Goal: Task Accomplishment & Management: Manage account settings

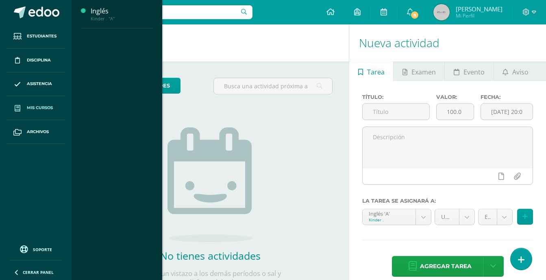
click at [40, 108] on span "Mis cursos" at bounding box center [40, 108] width 26 height 7
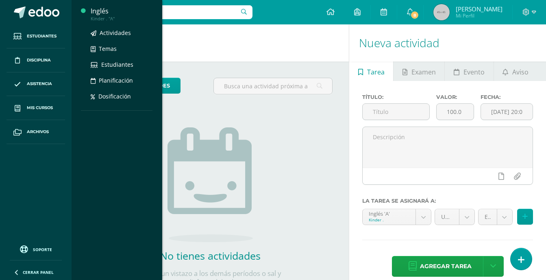
click at [101, 16] on div "Kinder . "A"" at bounding box center [122, 19] width 62 height 6
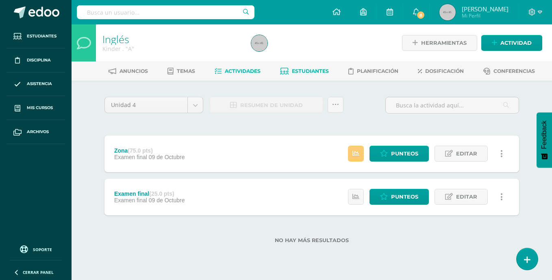
click at [313, 72] on span "Estudiantes" at bounding box center [310, 71] width 37 height 6
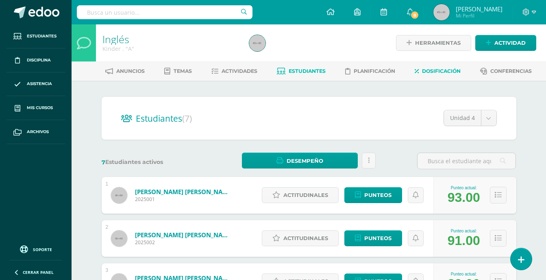
click at [437, 73] on span "Dosificación" at bounding box center [441, 71] width 39 height 6
click at [246, 72] on span "Actividades" at bounding box center [240, 71] width 36 height 6
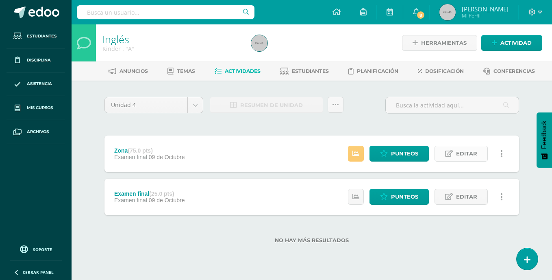
click at [463, 155] on span "Editar" at bounding box center [466, 153] width 21 height 15
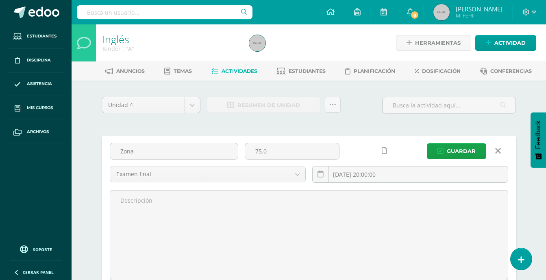
click at [501, 151] on link at bounding box center [498, 150] width 21 height 15
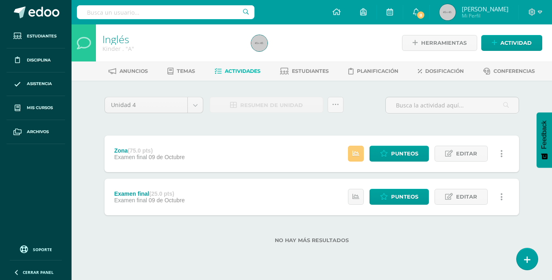
click at [307, 160] on div "Zona (75.0 pts) Examen final 09 de Octubre Estatus de Actividad: 0 Estudiantes …" at bounding box center [312, 153] width 415 height 37
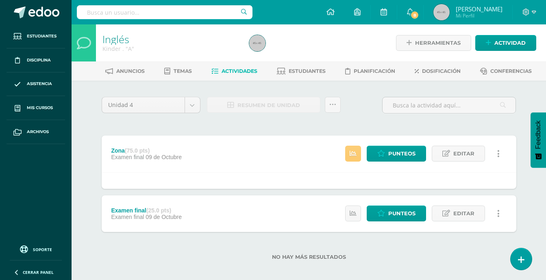
click at [153, 155] on span "09 de Octubre" at bounding box center [164, 157] width 36 height 7
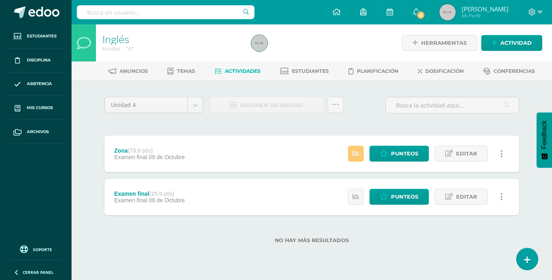
click at [154, 155] on span "09 de Octubre" at bounding box center [167, 157] width 36 height 7
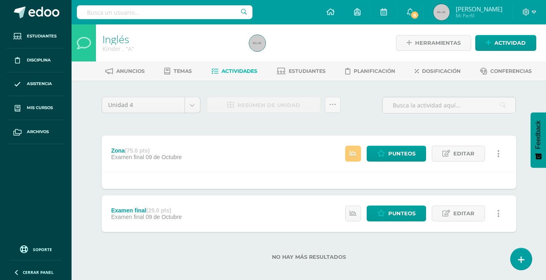
drag, startPoint x: 154, startPoint y: 155, endPoint x: 213, endPoint y: 172, distance: 61.4
click at [213, 172] on div at bounding box center [309, 180] width 415 height 17
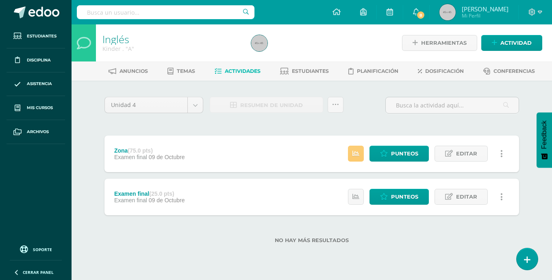
click at [218, 154] on div "Zona (75.0 pts) Examen final 09 de Octubre Estatus de Actividad: 0 Estudiantes …" at bounding box center [312, 153] width 415 height 37
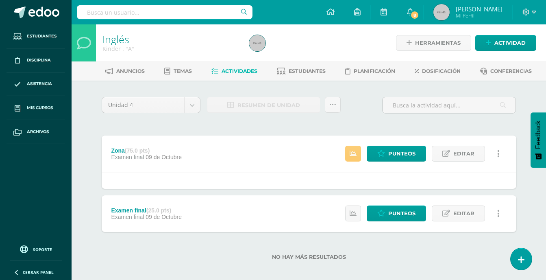
click at [498, 155] on icon at bounding box center [498, 153] width 2 height 9
click at [279, 214] on div "Examen final (25.0 pts) Examen final 09 de Octubre Estatus de Actividad: 0 Estu…" at bounding box center [309, 213] width 415 height 37
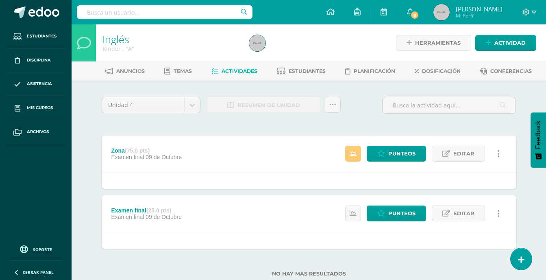
click at [428, 233] on div at bounding box center [309, 240] width 415 height 17
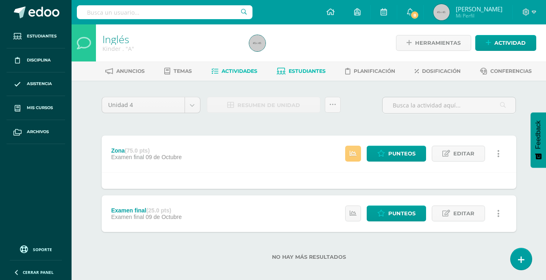
click at [312, 72] on span "Estudiantes" at bounding box center [307, 71] width 37 height 6
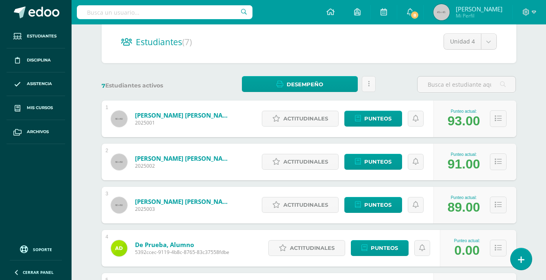
scroll to position [89, 0]
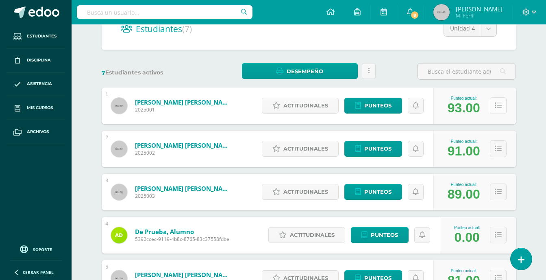
click at [498, 109] on button at bounding box center [498, 105] width 17 height 17
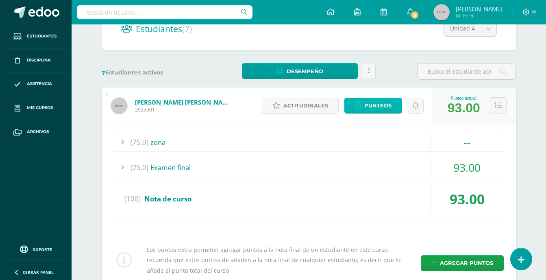
click at [389, 110] on span "Punteos" at bounding box center [377, 105] width 27 height 15
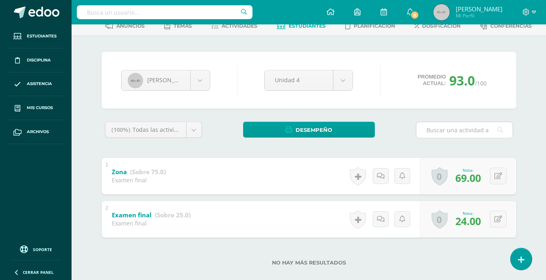
scroll to position [57, 0]
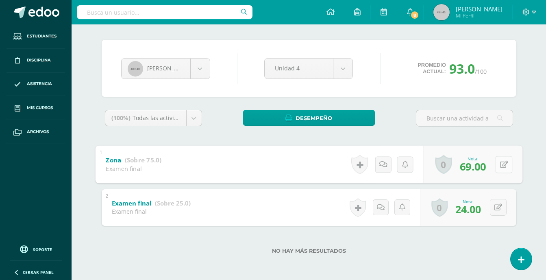
click at [496, 167] on button at bounding box center [503, 164] width 17 height 17
type input "70"
click at [486, 170] on link at bounding box center [482, 167] width 16 height 16
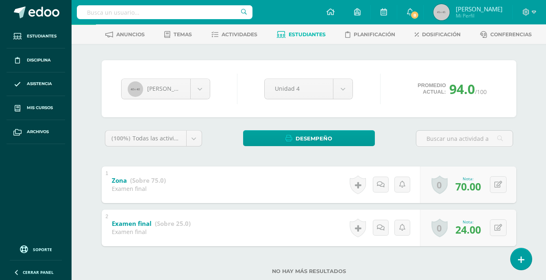
scroll to position [29, 0]
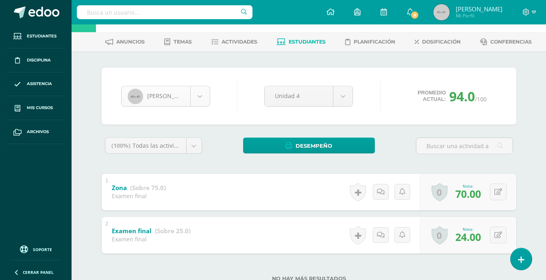
click at [198, 89] on body "Estudiantes Disciplina Asistencia Mis cursos Archivos Soporte Ayuda Reportar un…" at bounding box center [273, 139] width 546 height 337
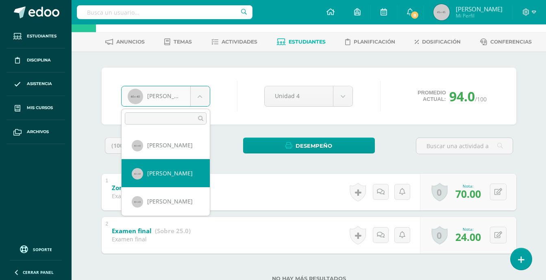
select select "35"
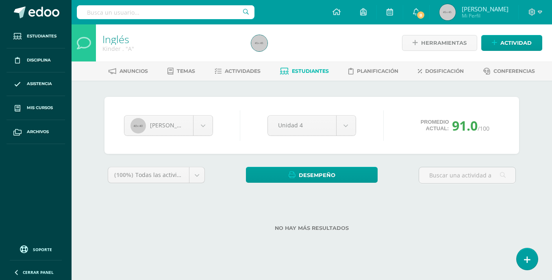
click at [465, 130] on span "91.0" at bounding box center [465, 125] width 26 height 17
click at [404, 149] on div "[PERSON_NAME] [PERSON_NAME] [PERSON_NAME] [PERSON_NAME] Alumno De [PERSON_NAME]…" at bounding box center [312, 125] width 415 height 57
click at [196, 179] on body "Estudiantes Disciplina Asistencia Mis cursos Archivos Soporte Ayuda Reportar un…" at bounding box center [276, 128] width 552 height 257
click at [395, 117] on div "Alberto Calderón Rebéca Alegría Alberto Calderón Matthew Chuc Alumno De Danny G…" at bounding box center [312, 125] width 382 height 31
click at [467, 134] on div "Alberto Calderón Rebéca Alegría Alberto Calderón Matthew Chuc Alumno De Danny G…" at bounding box center [312, 125] width 382 height 31
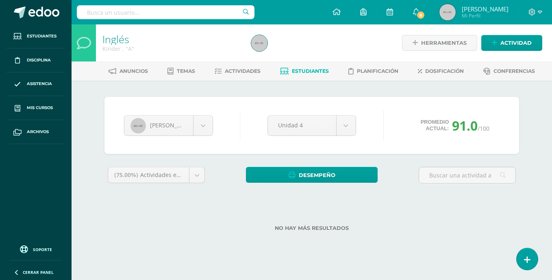
click at [467, 127] on span "91.0" at bounding box center [465, 125] width 26 height 17
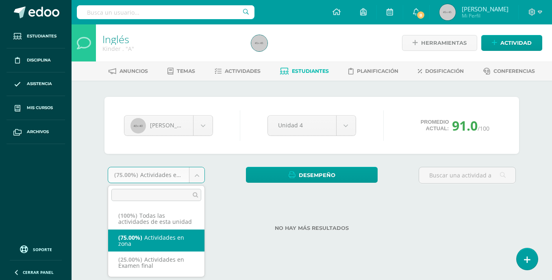
click at [191, 179] on body "Estudiantes Disciplina Asistencia Mis cursos Archivos Soporte Ayuda Reportar un…" at bounding box center [276, 128] width 552 height 257
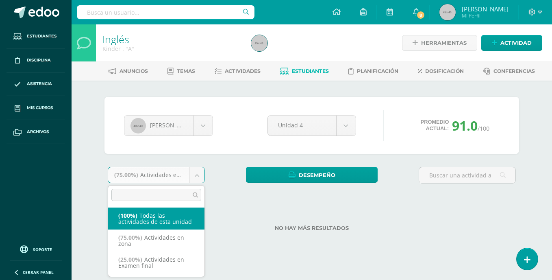
select select "-1"
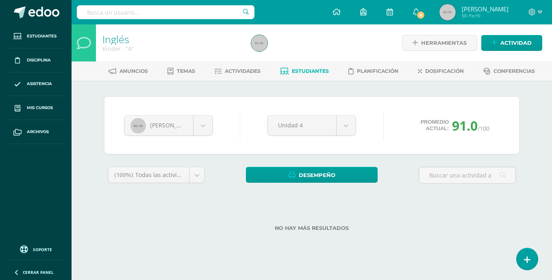
click at [185, 217] on div "No hay más resultados" at bounding box center [312, 222] width 415 height 38
click at [296, 211] on div "No hay más resultados" at bounding box center [312, 222] width 415 height 38
click at [308, 66] on link "Estudiantes" at bounding box center [304, 71] width 49 height 13
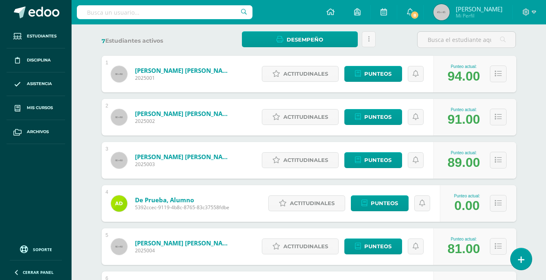
scroll to position [137, 0]
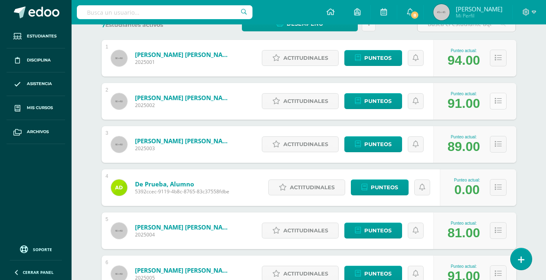
click at [499, 107] on button at bounding box center [498, 101] width 17 height 17
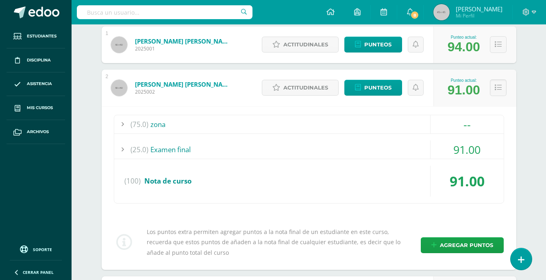
scroll to position [150, 0]
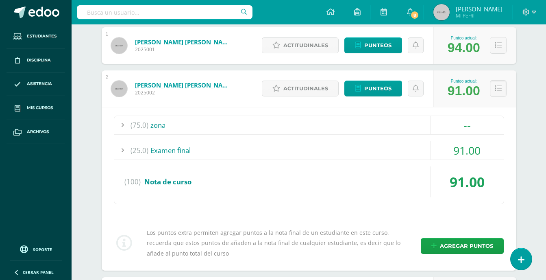
click at [378, 131] on div "(75.0) zona" at bounding box center [309, 125] width 390 height 18
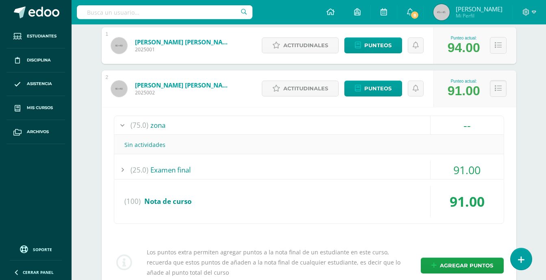
click at [384, 123] on div "(75.0) zona" at bounding box center [309, 125] width 390 height 18
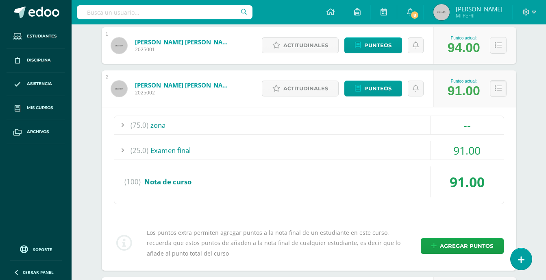
click at [464, 176] on div "91.00" at bounding box center [467, 181] width 73 height 31
click at [461, 124] on div "--" at bounding box center [467, 125] width 73 height 18
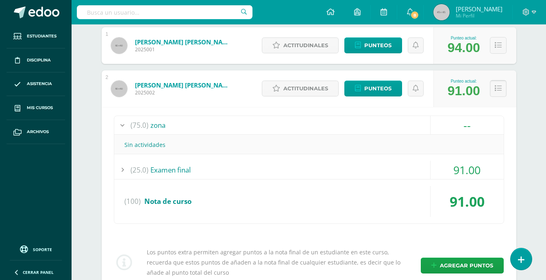
click at [497, 88] on icon at bounding box center [498, 88] width 7 height 7
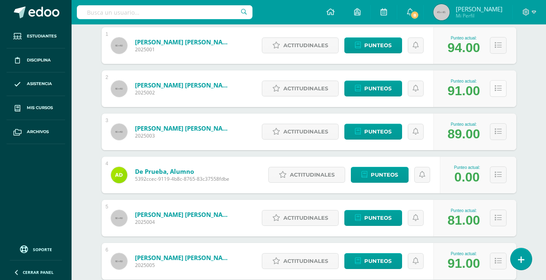
click at [497, 88] on icon at bounding box center [498, 88] width 7 height 7
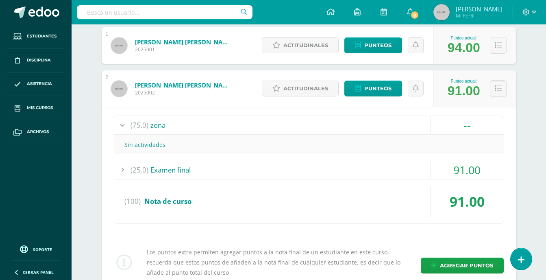
click at [475, 91] on div "91.00" at bounding box center [464, 90] width 33 height 15
drag, startPoint x: 468, startPoint y: 91, endPoint x: 447, endPoint y: 91, distance: 21.6
click at [447, 91] on div "Punteo actual: 91.00" at bounding box center [464, 89] width 41 height 20
click at [448, 92] on div "91.00" at bounding box center [464, 90] width 33 height 15
click at [487, 64] on div "1 Alegría Castañeda, Rebéca Natália 2025001 Punteo actual: 94.00 Actitudinales …" at bounding box center [309, 266] width 415 height 478
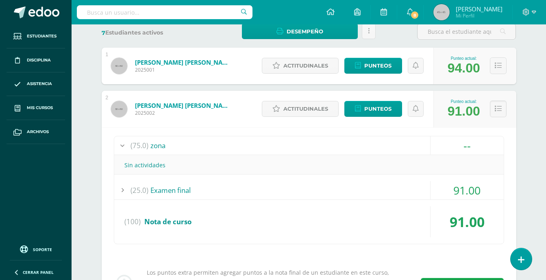
scroll to position [129, 0]
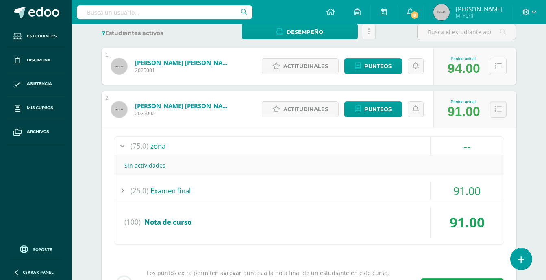
click at [496, 64] on icon at bounding box center [498, 66] width 7 height 7
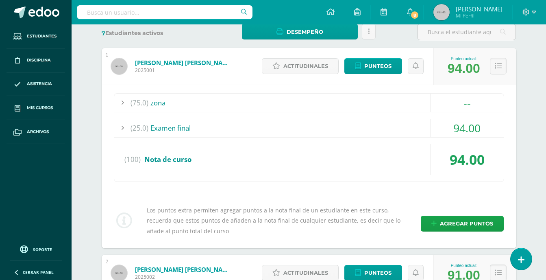
click at [477, 100] on div "--" at bounding box center [467, 103] width 73 height 18
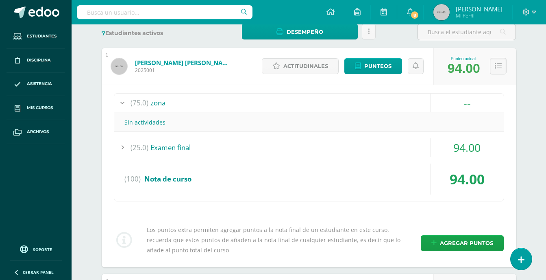
click at [511, 107] on div "(75.0) zona -- Sin actividades (25.0) Examen final 94.00 (100)" at bounding box center [309, 176] width 415 height 183
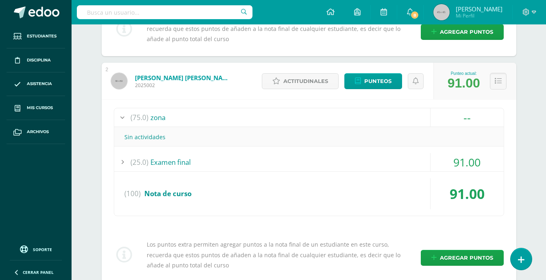
scroll to position [347, 0]
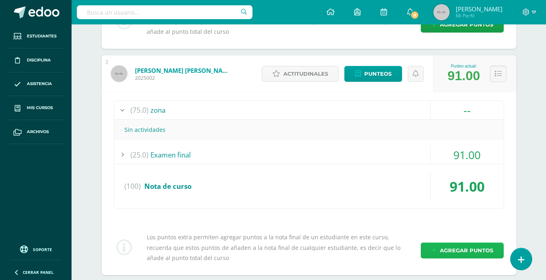
click at [457, 247] on span "Agregar puntos" at bounding box center [466, 250] width 53 height 15
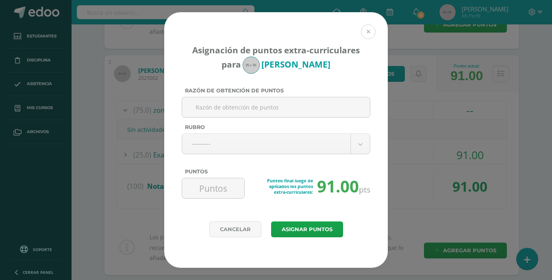
click at [369, 33] on button at bounding box center [368, 31] width 15 height 15
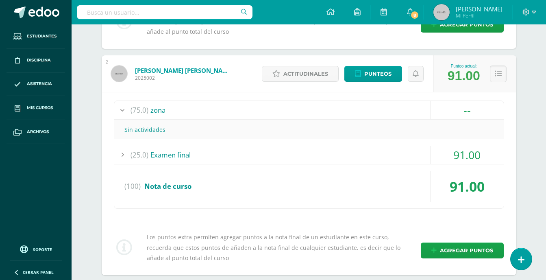
click at [434, 152] on div "91.00" at bounding box center [467, 155] width 73 height 18
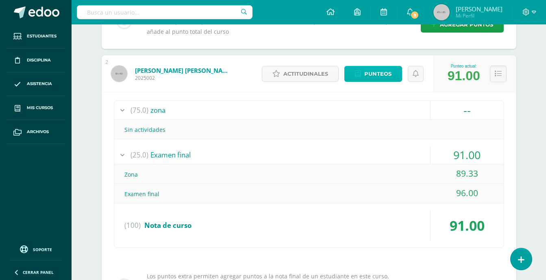
click at [379, 77] on span "Punteos" at bounding box center [377, 73] width 27 height 15
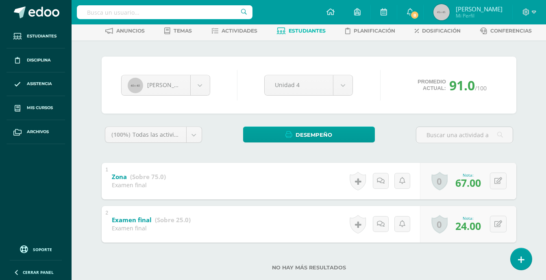
scroll to position [57, 0]
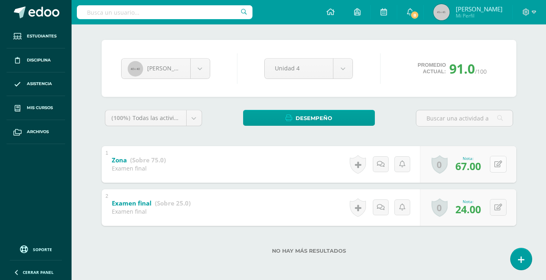
click at [498, 166] on button at bounding box center [498, 164] width 17 height 17
type input "70"
click at [484, 171] on link at bounding box center [482, 167] width 16 height 16
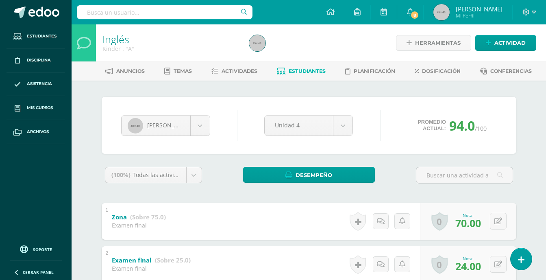
click at [301, 80] on div "Anuncios Temas Actividades Estudiantes Planificación Dosificación Conferencias" at bounding box center [319, 70] width 494 height 19
click at [302, 74] on link "Estudiantes" at bounding box center [301, 71] width 49 height 13
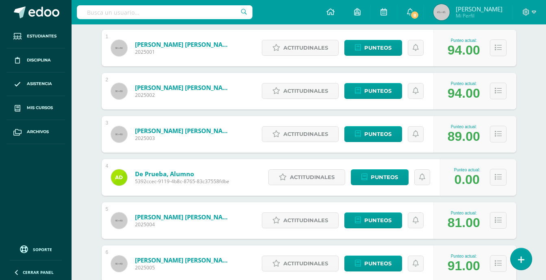
scroll to position [148, 0]
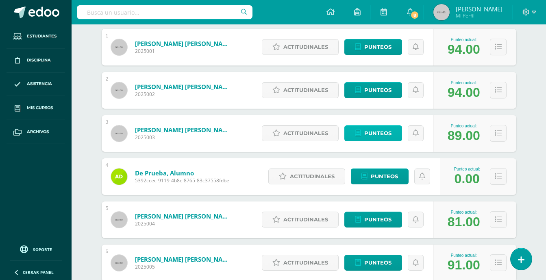
click at [384, 136] on span "Punteos" at bounding box center [377, 133] width 27 height 15
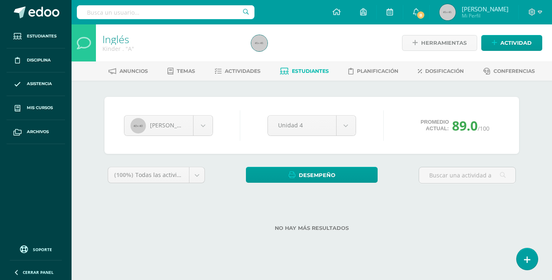
click at [314, 72] on span "Estudiantes" at bounding box center [310, 71] width 37 height 6
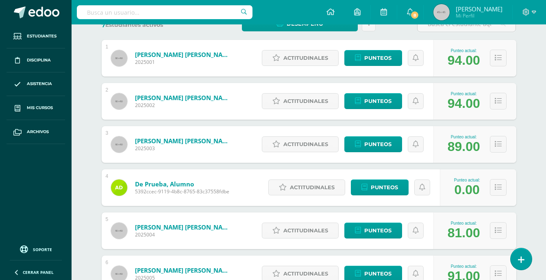
scroll to position [142, 0]
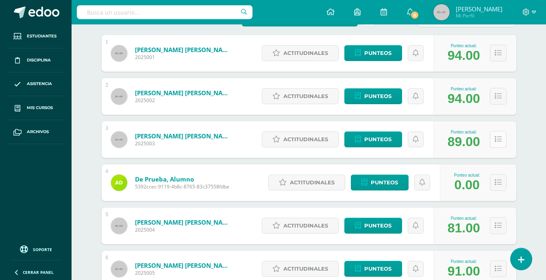
click at [497, 140] on icon at bounding box center [498, 139] width 7 height 7
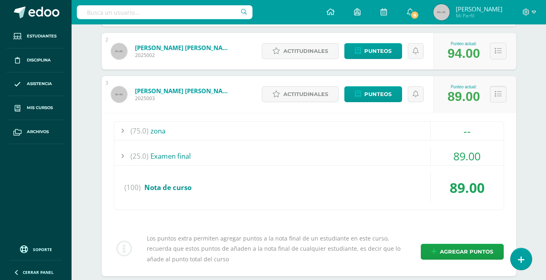
scroll to position [212, 0]
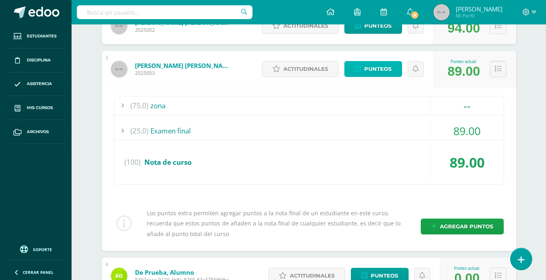
click at [369, 68] on span "Punteos" at bounding box center [377, 68] width 27 height 15
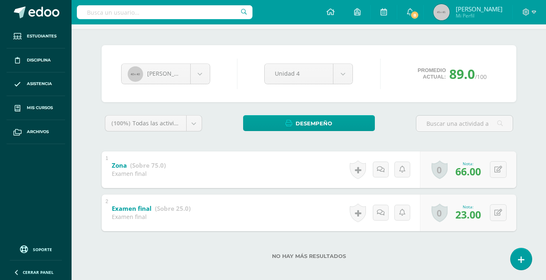
scroll to position [52, 0]
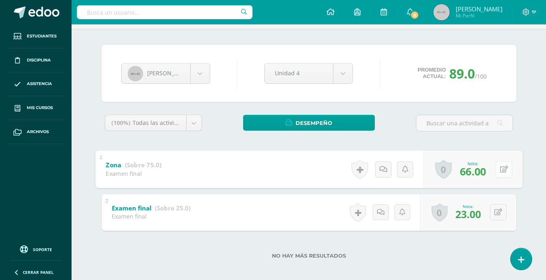
click at [503, 170] on button at bounding box center [503, 169] width 17 height 17
type input "69"
click at [481, 179] on link at bounding box center [482, 172] width 16 height 16
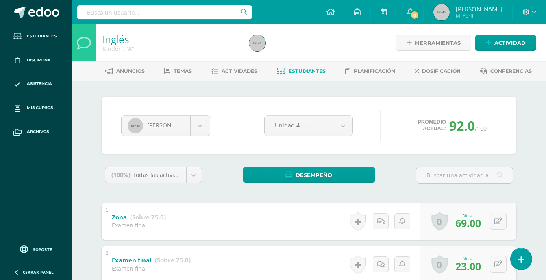
click at [294, 76] on link "Estudiantes" at bounding box center [301, 71] width 49 height 13
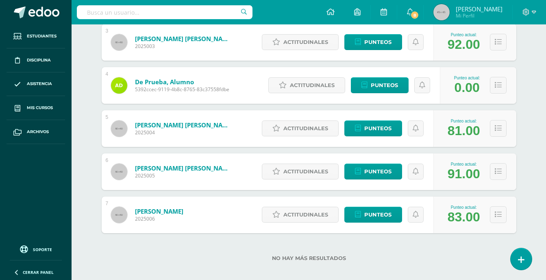
scroll to position [246, 0]
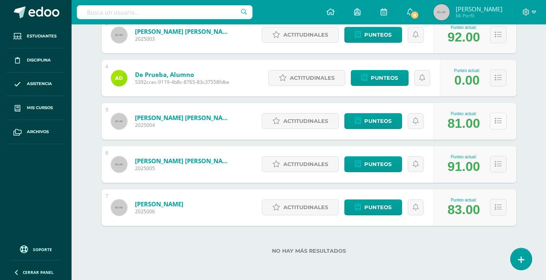
click at [494, 122] on button at bounding box center [498, 121] width 17 height 17
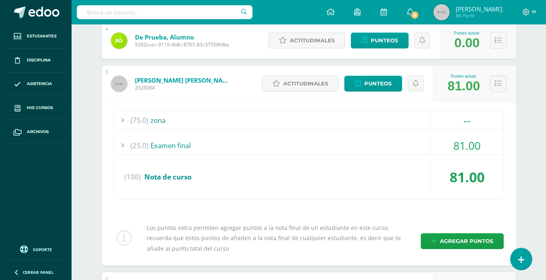
scroll to position [292, 0]
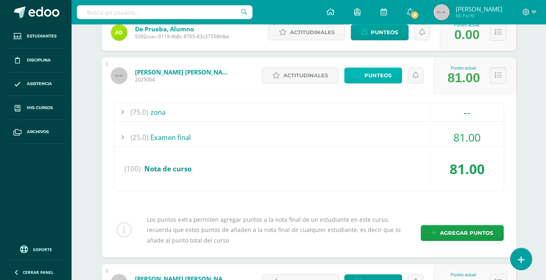
click at [388, 81] on span "Punteos" at bounding box center [377, 75] width 27 height 15
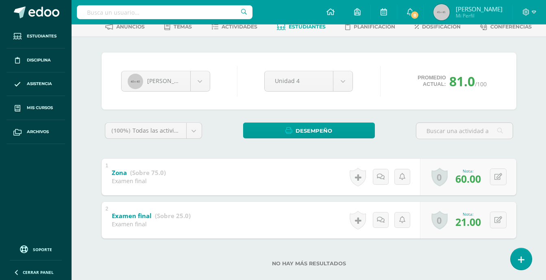
scroll to position [53, 0]
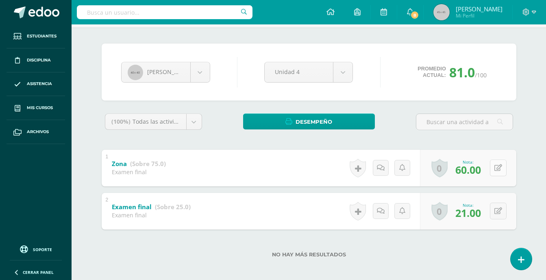
click at [499, 166] on button at bounding box center [498, 167] width 17 height 17
type input "63"
click at [480, 173] on icon at bounding box center [482, 170] width 7 height 7
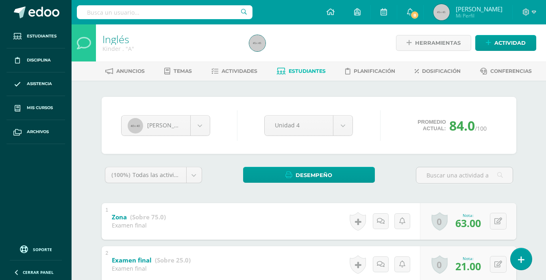
click at [321, 76] on link "Estudiantes" at bounding box center [301, 71] width 49 height 13
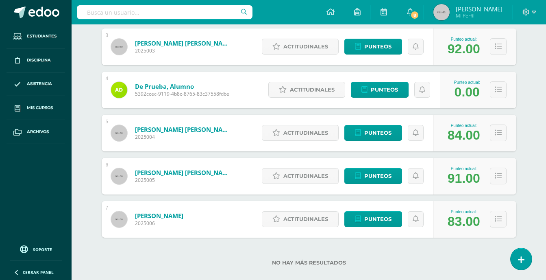
scroll to position [242, 0]
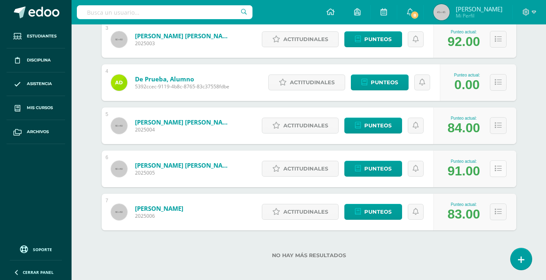
click at [496, 173] on button at bounding box center [498, 168] width 17 height 17
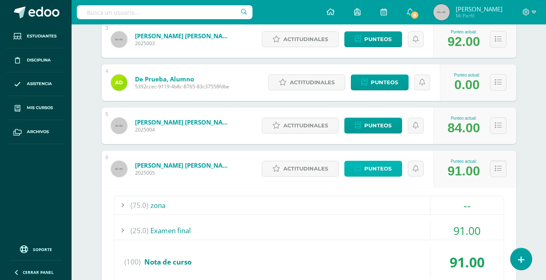
click at [372, 163] on span "Punteos" at bounding box center [377, 168] width 27 height 15
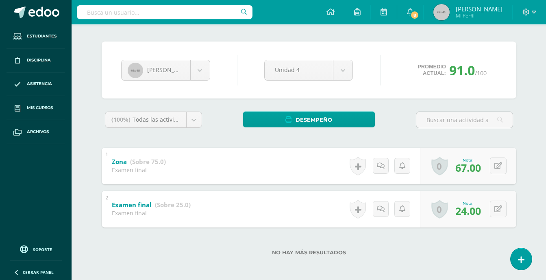
scroll to position [57, 0]
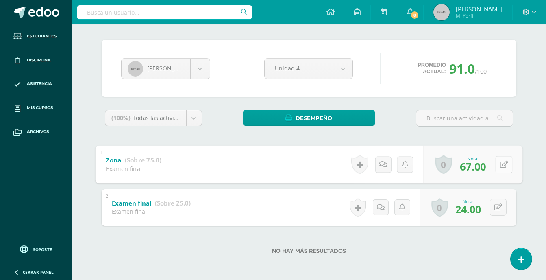
click at [500, 171] on button at bounding box center [503, 164] width 17 height 17
type input "73"
click at [480, 165] on icon at bounding box center [482, 167] width 7 height 7
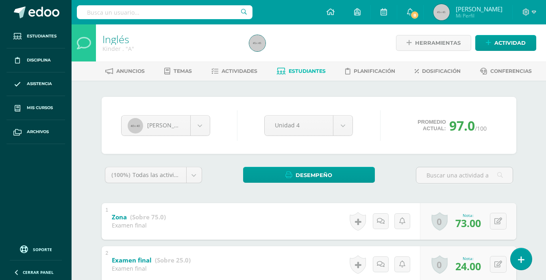
click at [314, 65] on link "Estudiantes" at bounding box center [301, 71] width 49 height 13
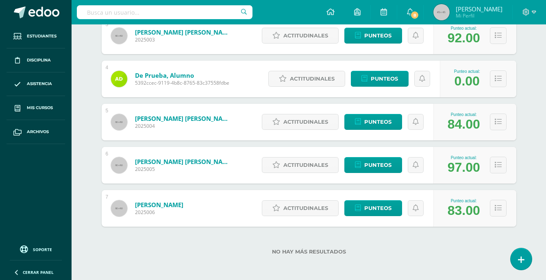
scroll to position [246, 0]
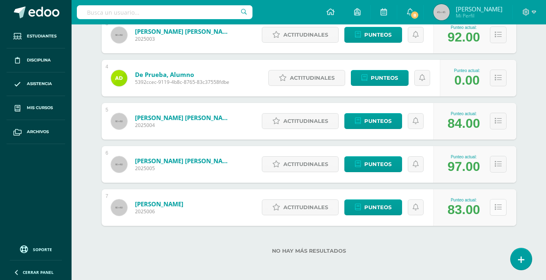
click at [494, 206] on button at bounding box center [498, 207] width 17 height 17
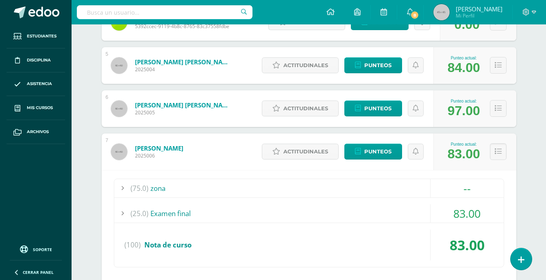
scroll to position [344, 0]
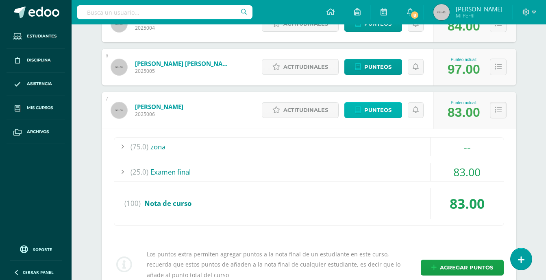
click at [366, 105] on span "Punteos" at bounding box center [377, 110] width 27 height 15
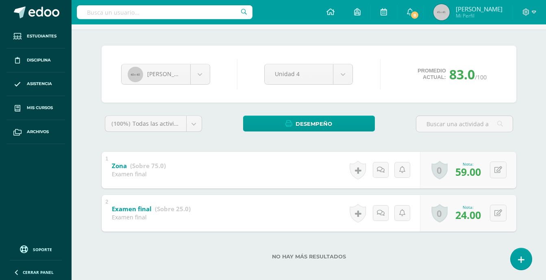
scroll to position [57, 0]
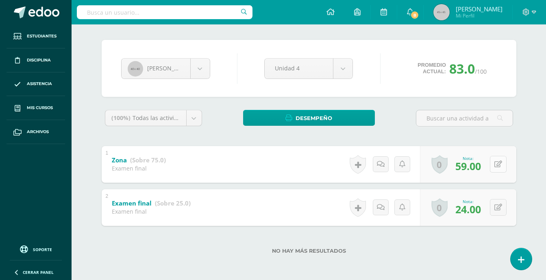
click at [499, 167] on button at bounding box center [498, 164] width 17 height 17
type input "68"
click at [484, 170] on icon at bounding box center [482, 167] width 7 height 7
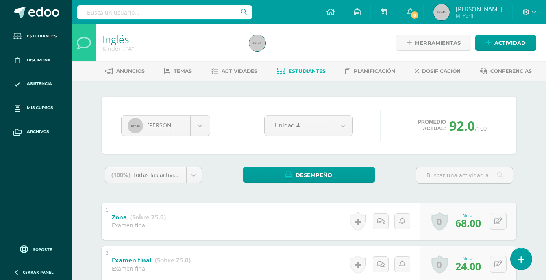
click at [315, 153] on div "[PERSON_NAME] [PERSON_NAME] [PERSON_NAME] [PERSON_NAME] Alumno De [PERSON_NAME]…" at bounding box center [309, 125] width 415 height 57
click at [286, 72] on link "Estudiantes" at bounding box center [301, 71] width 49 height 13
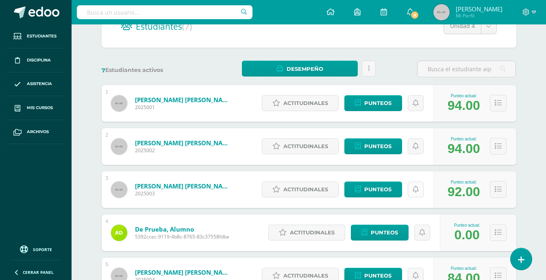
scroll to position [92, 0]
